Goal: Task Accomplishment & Management: Use online tool/utility

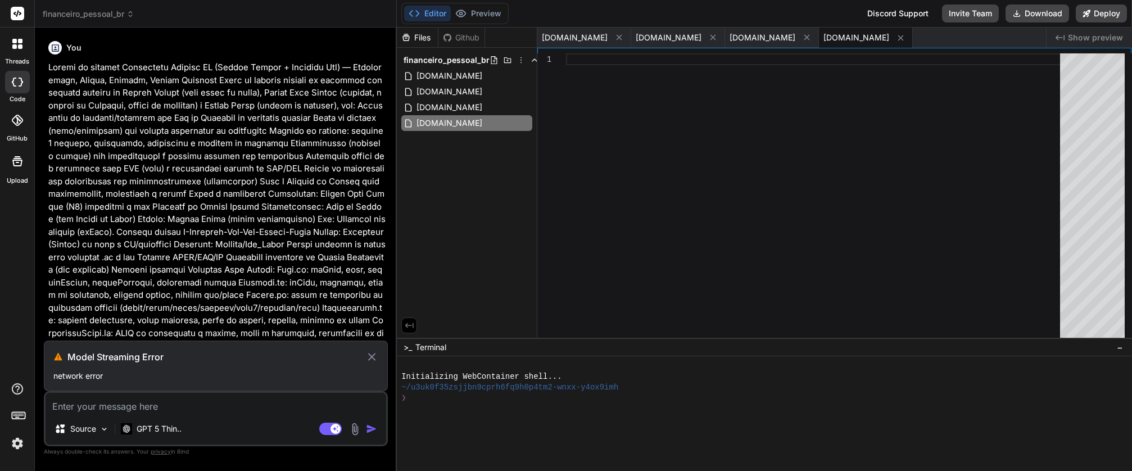
scroll to position [2087, 0]
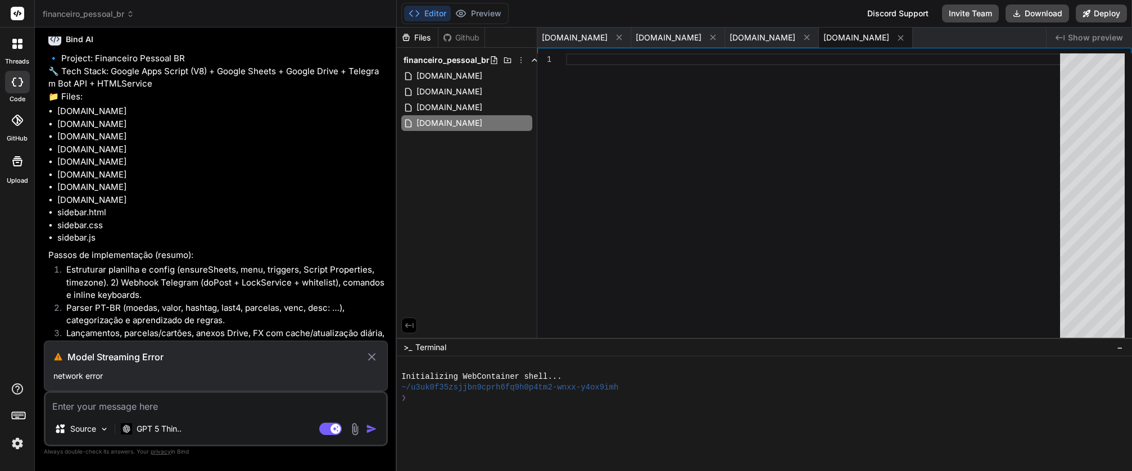
click at [48, 84] on p "🔹 Project: Financeiro Pessoal BR 🔧 Tech Stack: Google Apps Script (V8) + Google…" at bounding box center [216, 77] width 337 height 51
click at [557, 39] on span "[DOMAIN_NAME]" at bounding box center [575, 37] width 66 height 11
type textarea "}"
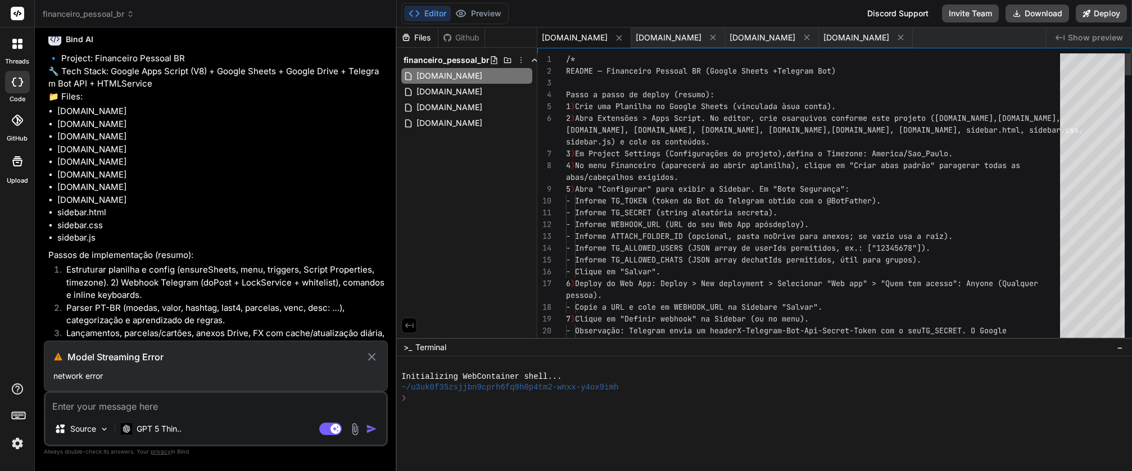
type textarea "x"
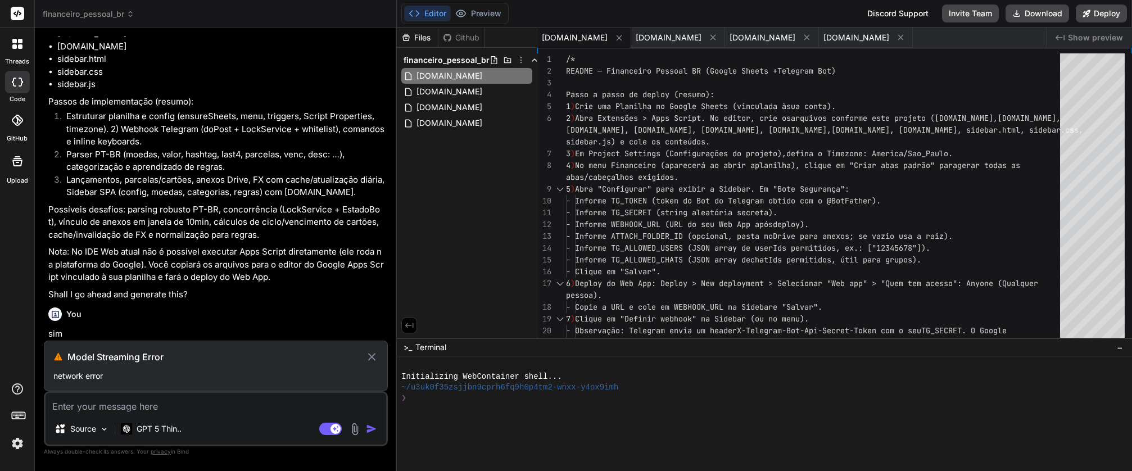
scroll to position [2278, 0]
click at [109, 366] on div "Model Streaming Error network error" at bounding box center [216, 366] width 344 height 51
click at [126, 408] on textarea at bounding box center [216, 403] width 341 height 20
type textarea "p"
type textarea "x"
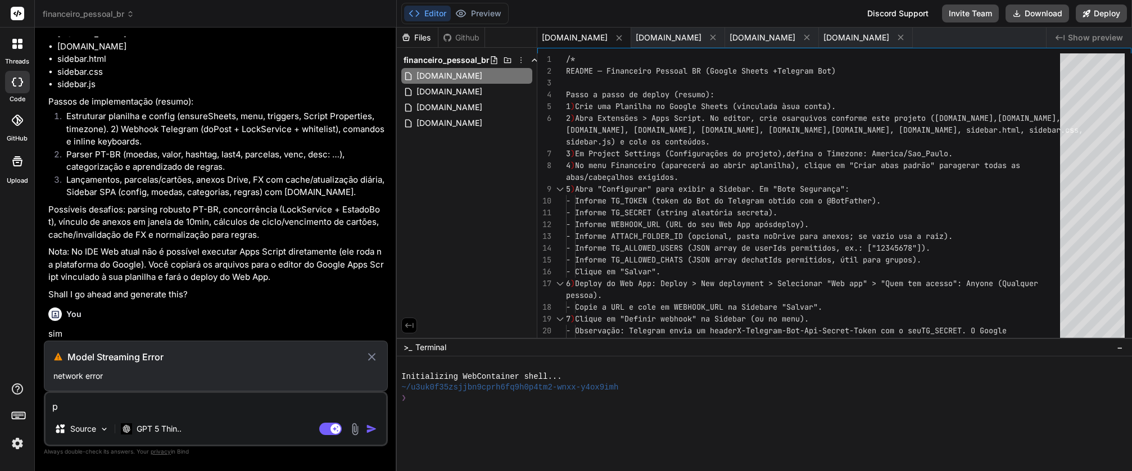
type textarea "po"
type textarea "x"
type textarea "pod"
type textarea "x"
type textarea "pode"
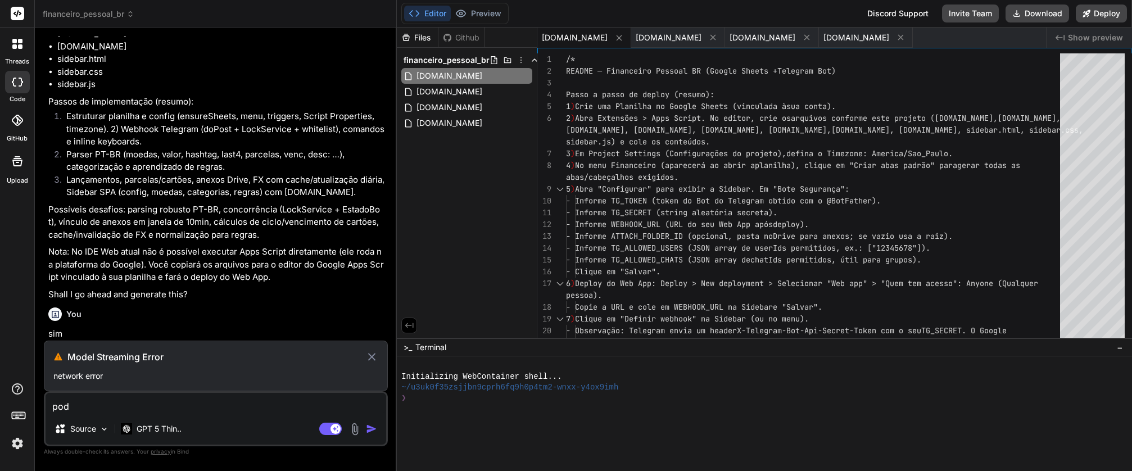
type textarea "x"
type textarea "pode"
type textarea "x"
type textarea "pode v"
type textarea "x"
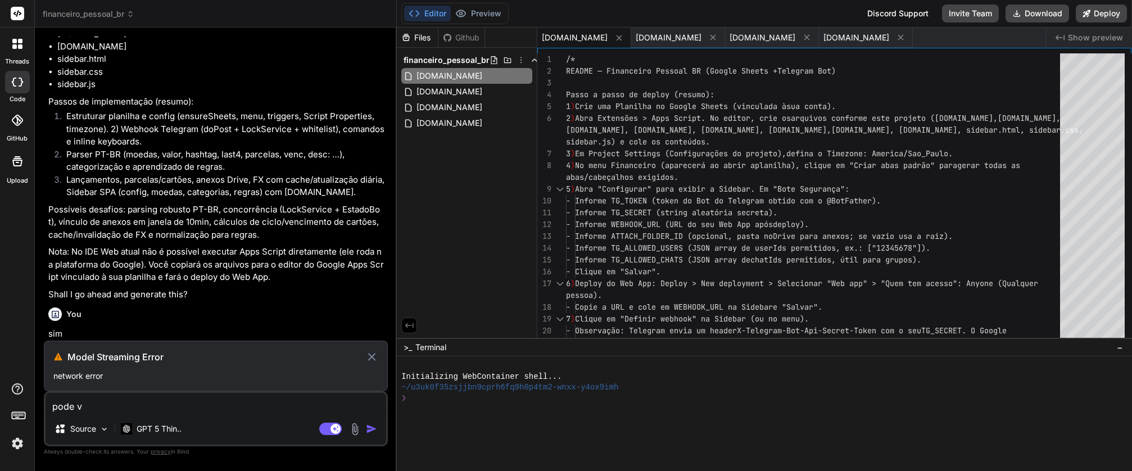
type textarea "pode ve"
type textarea "x"
type textarea "pode ver"
type textarea "x"
type textarea "pode veri"
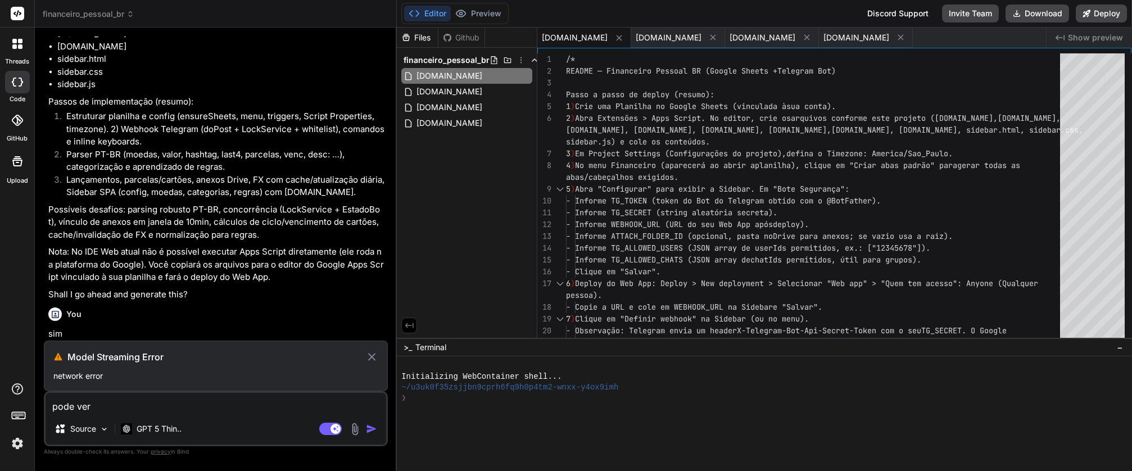
type textarea "x"
type textarea "pode verif"
type textarea "x"
type textarea "pode verifi"
type textarea "x"
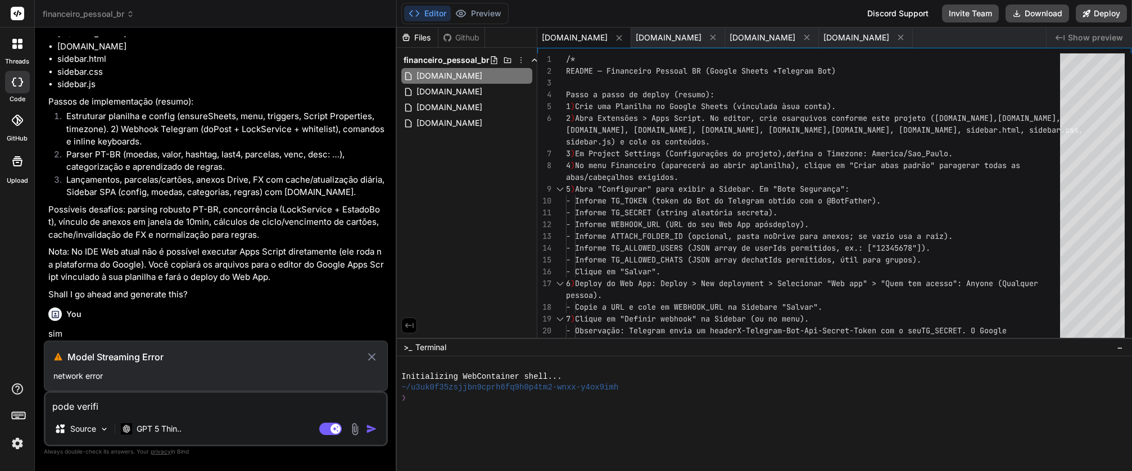
type textarea "pode verific"
type textarea "x"
type textarea "pode verifica"
type textarea "x"
type textarea "pode verificar"
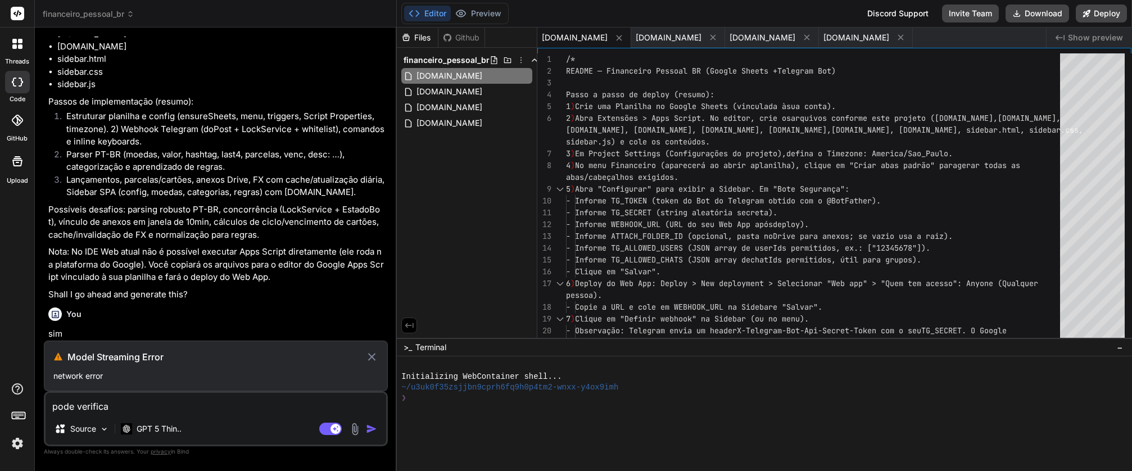
type textarea "x"
type textarea "pode verificar"
type textarea "x"
type textarea "pode verificar o"
type textarea "x"
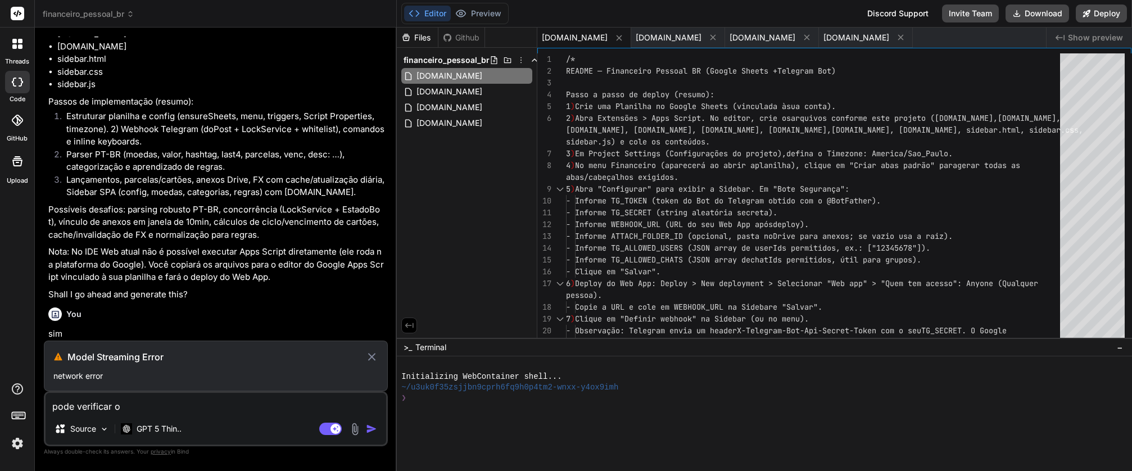
type textarea "pode verificar o"
type textarea "x"
type textarea "pode verificar o c"
type textarea "x"
type textarea "pode verificar o c'"
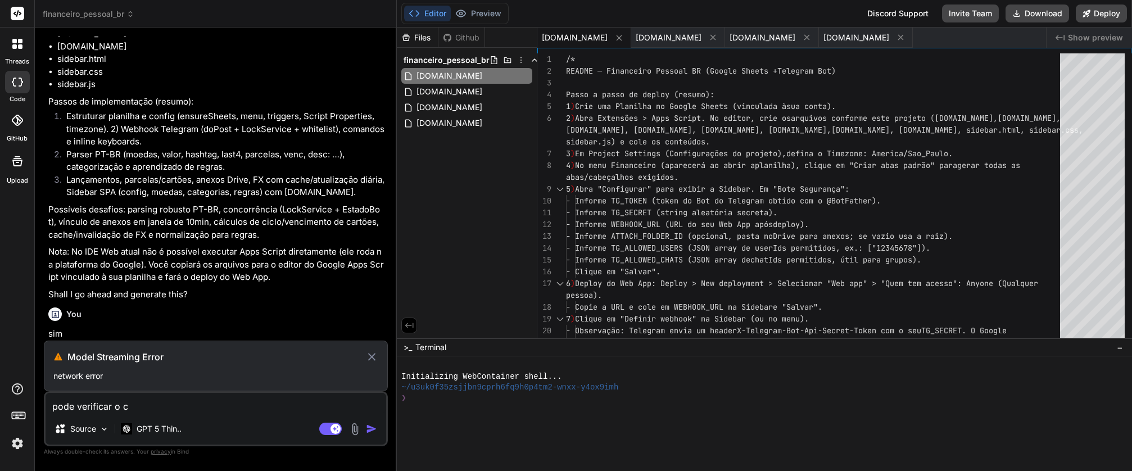
type textarea "x"
type textarea "pode verificar o có"
type textarea "x"
type textarea "pode verificar o cód"
type textarea "x"
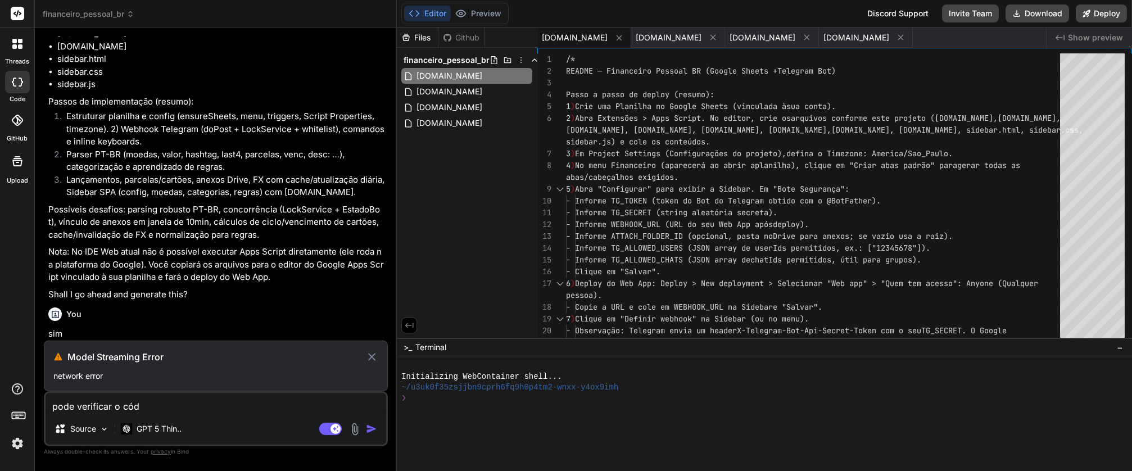
type textarea "pode verificar o códi"
type textarea "x"
type textarea "pode verificar o códig"
type textarea "x"
type textarea "pode verificar o código"
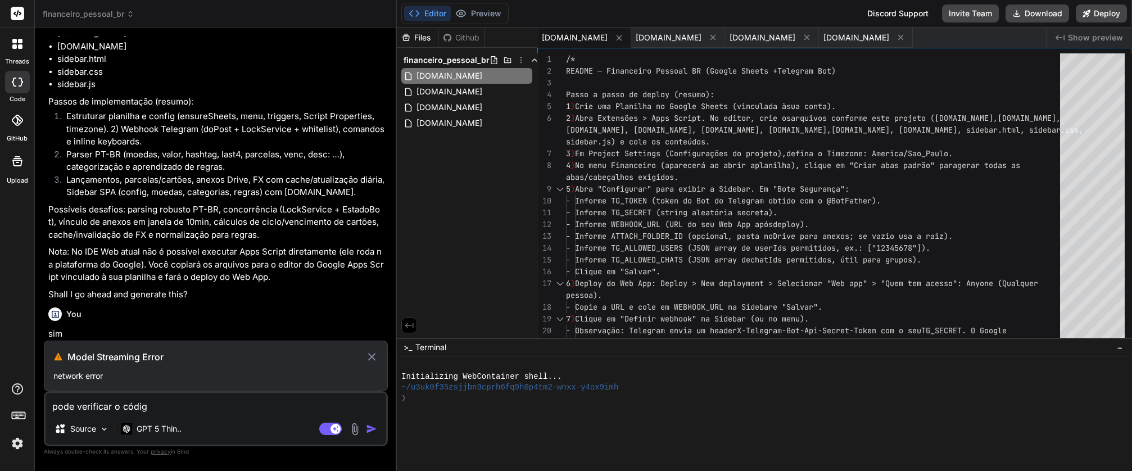
type textarea "x"
type textarea "pode verificar o código?"
type textarea "x"
type textarea "pode verificar o código?"
type textarea "x"
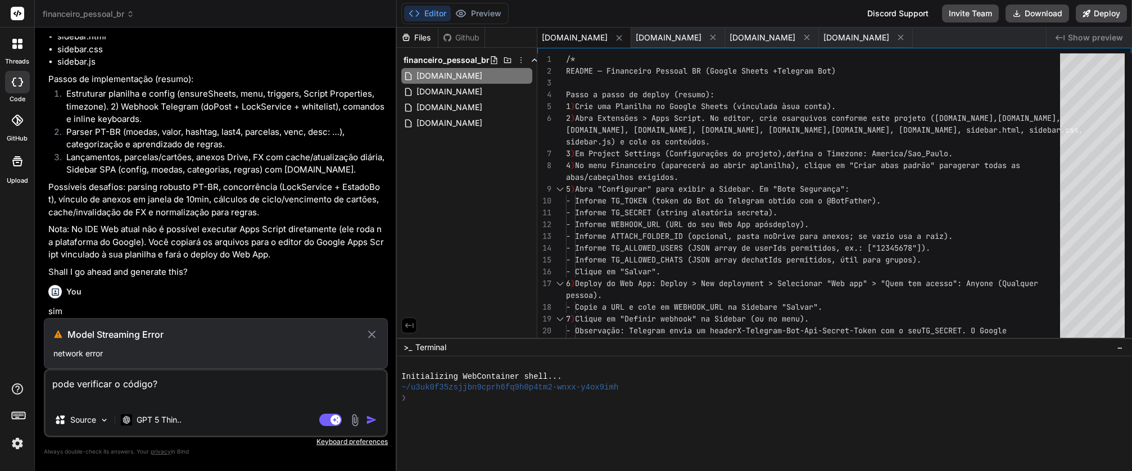
click at [337, 389] on textarea "pode verificar o código?" at bounding box center [216, 387] width 341 height 34
type textarea "pode verificar o código?"
type textarea "x"
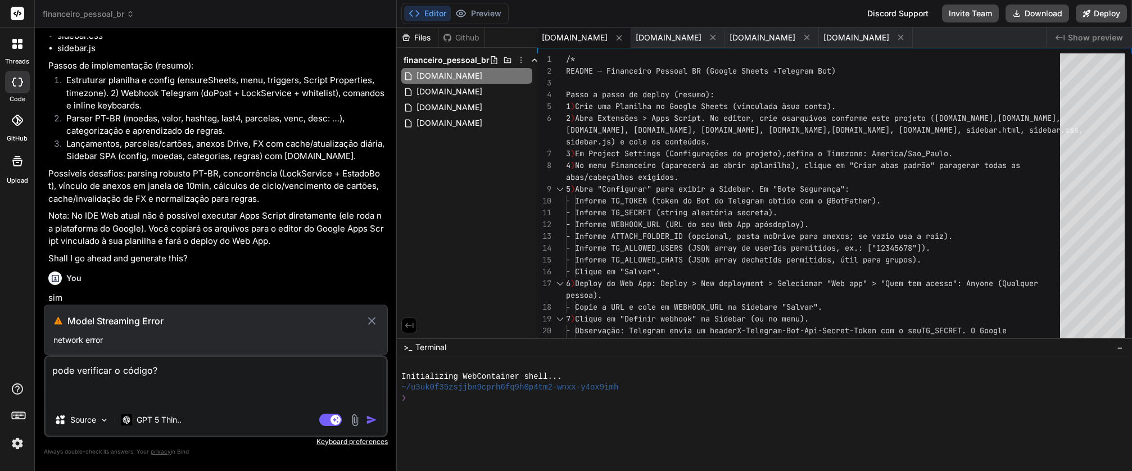
type textarea "pode verificar o código?"
click at [133, 370] on textarea "pode verificar o código?" at bounding box center [216, 380] width 341 height 47
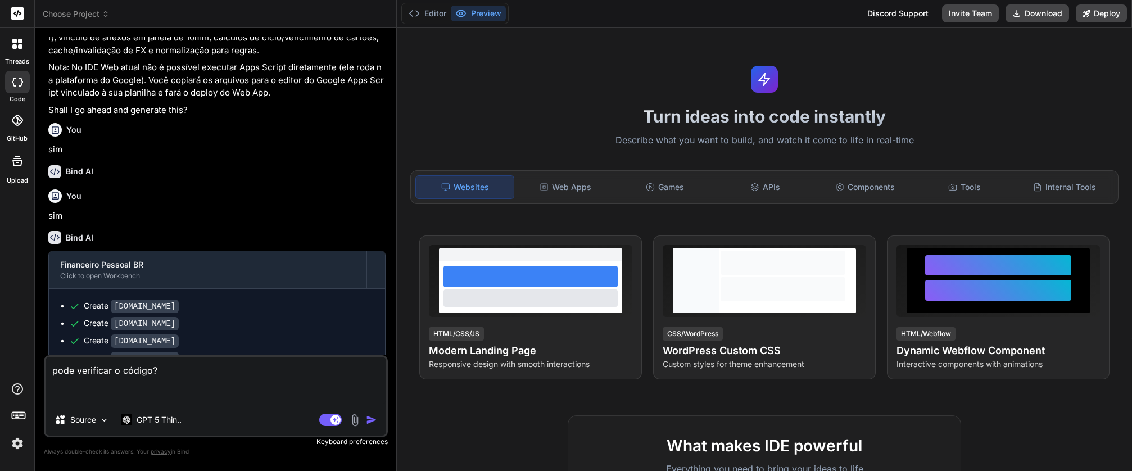
scroll to position [2426, 0]
click at [367, 416] on img "button" at bounding box center [371, 419] width 11 height 11
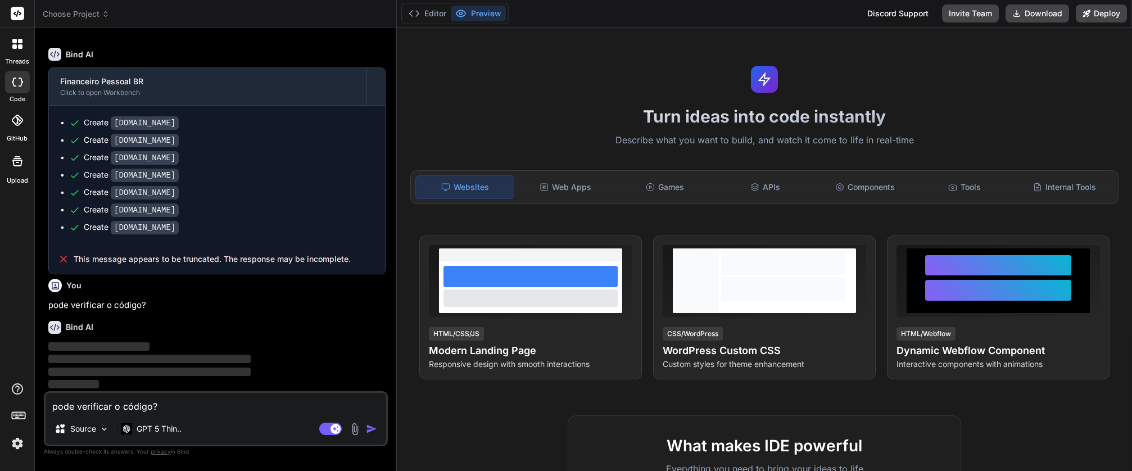
scroll to position [2642, 0]
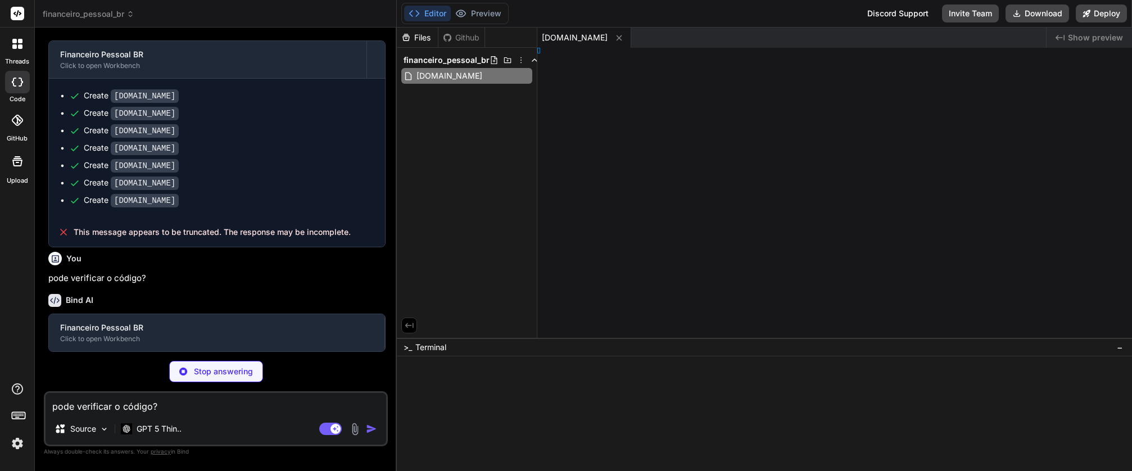
type textarea "x"
type textarea "}; }"
type textarea "x"
type textarea "tml>"
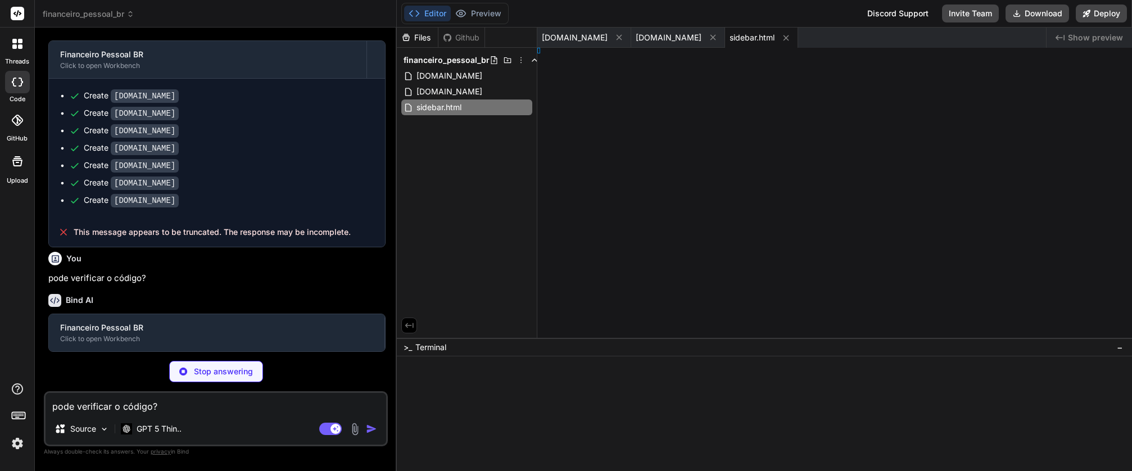
type textarea "x"
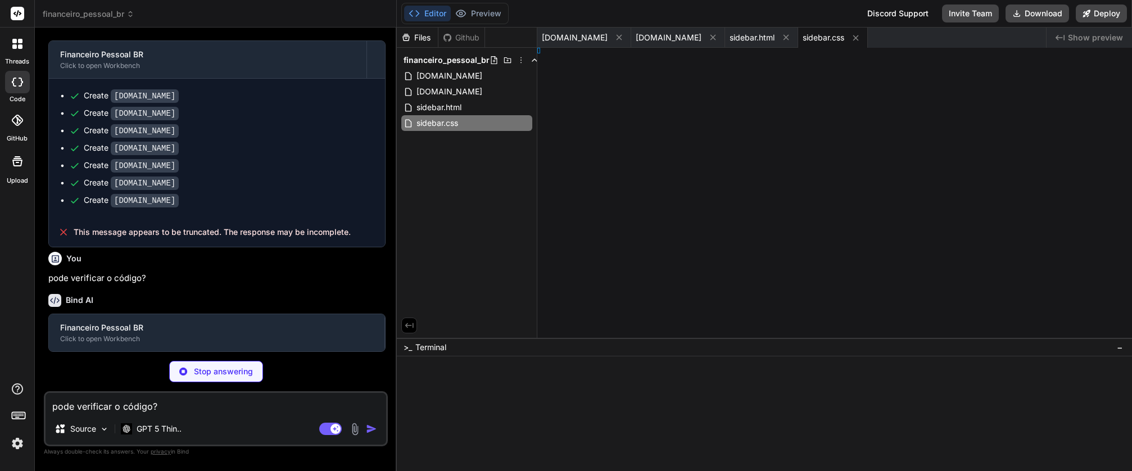
type textarea "x"
type textarea "();"
type textarea "x"
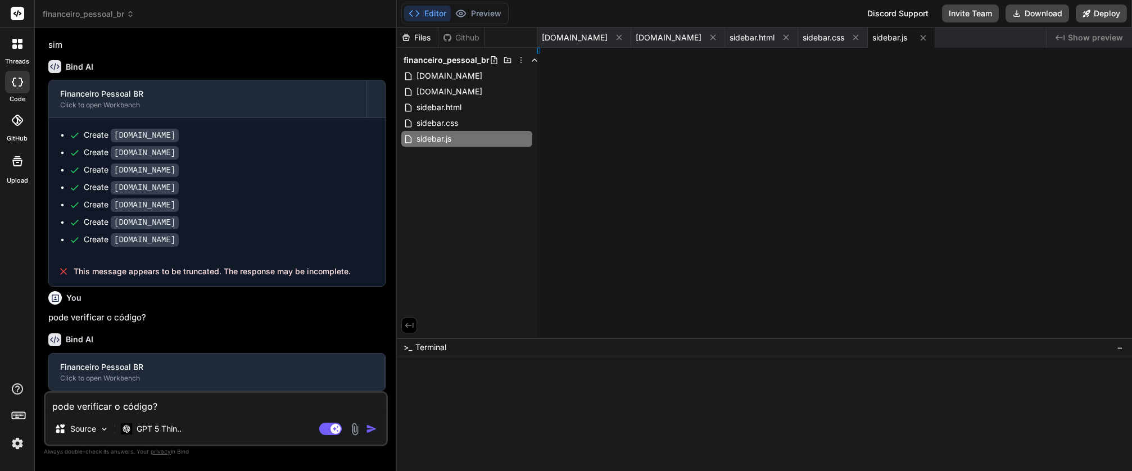
type textarea "window.addEventListener('load', init); })();"
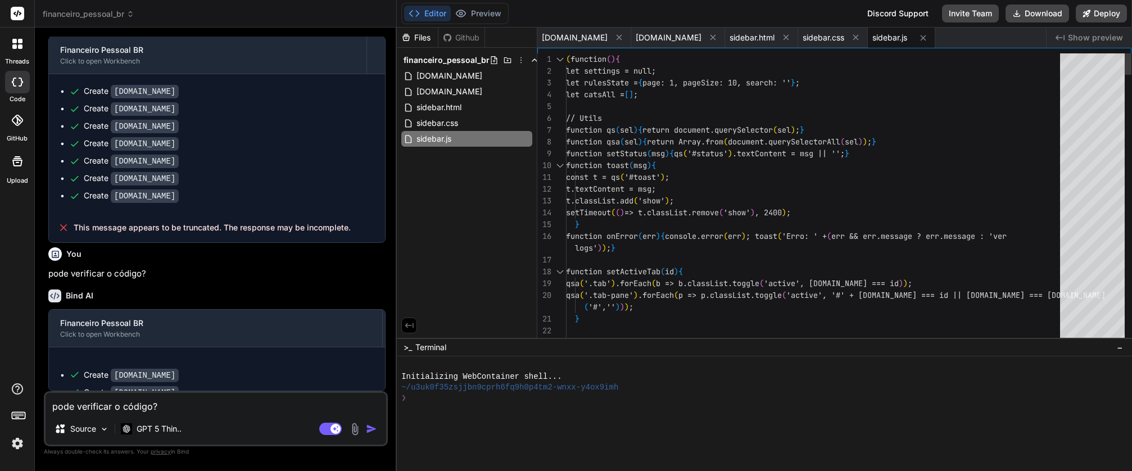
type textarea "x"
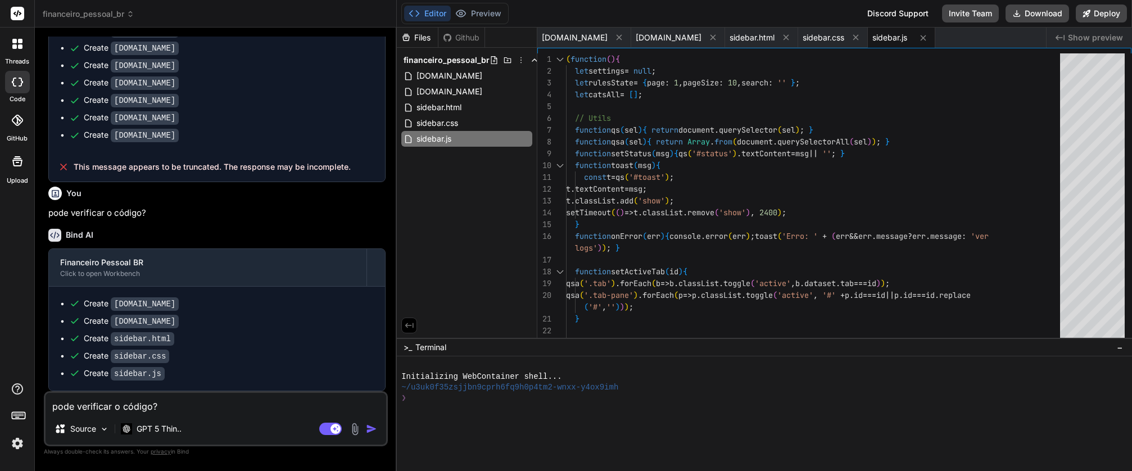
scroll to position [2731, 0]
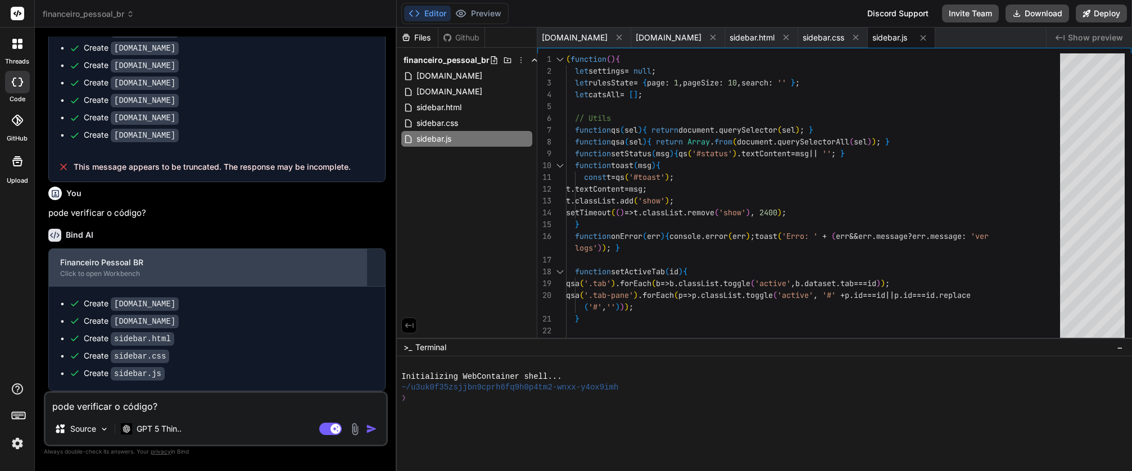
click at [86, 268] on div "Financeiro Pessoal BR" at bounding box center [207, 262] width 295 height 11
click at [85, 276] on div "Click to open Workbench" at bounding box center [207, 273] width 295 height 9
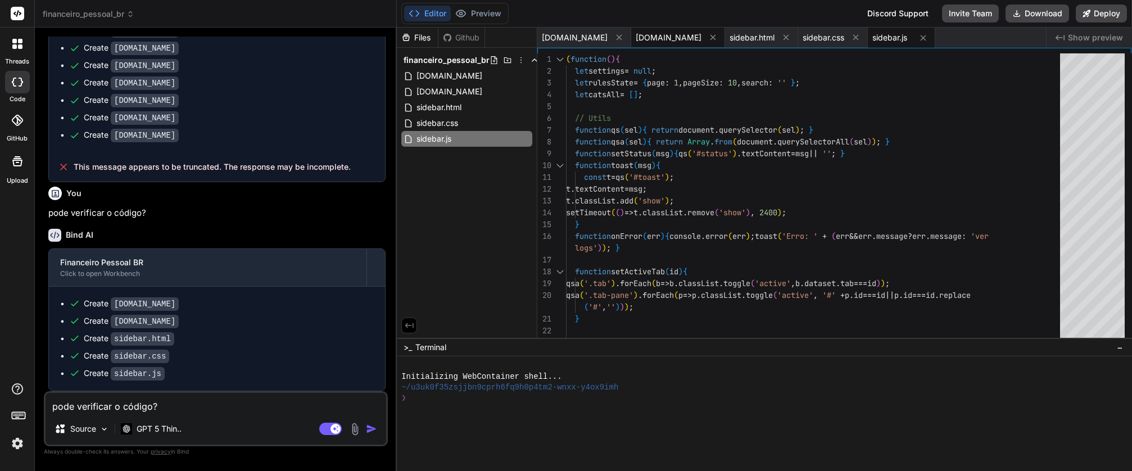
scroll to position [2730, 0]
